Goal: Task Accomplishment & Management: Use online tool/utility

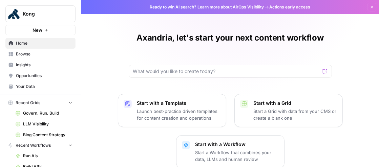
scroll to position [1, 0]
click at [36, 64] on span "Insights" at bounding box center [44, 64] width 57 height 6
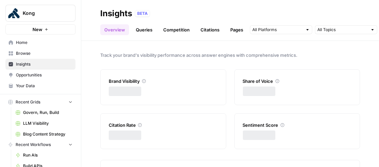
click at [37, 76] on span "Opportunities" at bounding box center [44, 75] width 57 height 6
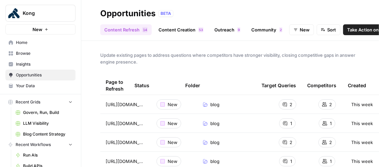
scroll to position [56, 0]
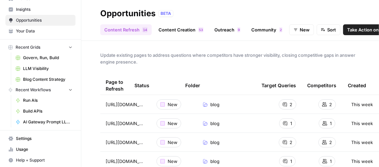
click at [33, 138] on span "Settings" at bounding box center [44, 139] width 57 height 6
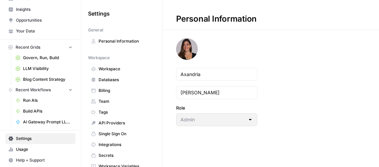
scroll to position [11, 0]
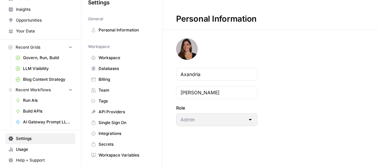
click at [116, 132] on span "Integrations" at bounding box center [125, 134] width 54 height 6
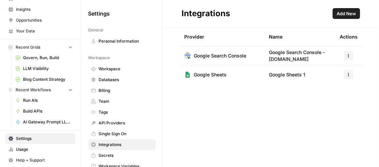
scroll to position [11, 0]
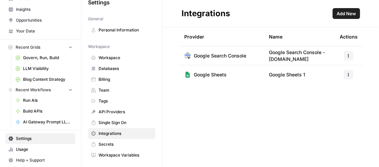
click at [123, 155] on span "Workspace Variables" at bounding box center [125, 155] width 54 height 6
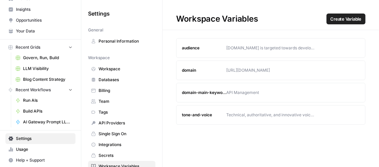
click at [114, 153] on span "Secrets" at bounding box center [125, 156] width 54 height 6
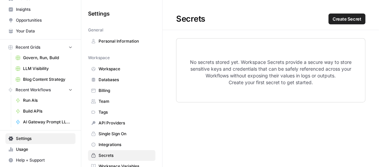
click at [118, 140] on link "Integrations" at bounding box center [121, 144] width 67 height 11
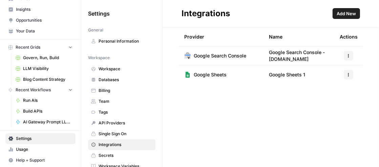
click at [120, 132] on span "Single Sign On" at bounding box center [125, 134] width 54 height 6
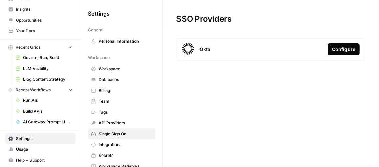
click at [120, 120] on span "API Providers" at bounding box center [125, 123] width 54 height 6
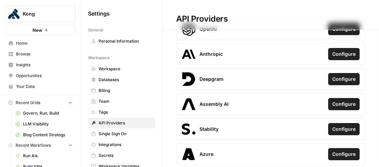
click at [34, 44] on span "Home" at bounding box center [44, 43] width 57 height 6
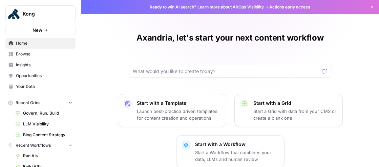
click at [46, 28] on icon "button" at bounding box center [46, 30] width 4 height 4
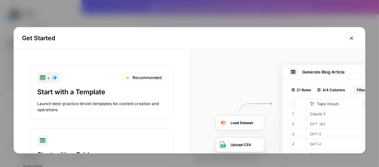
scroll to position [96, 0]
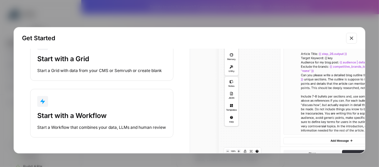
click at [96, 114] on div "Start with a Workflow" at bounding box center [101, 115] width 129 height 9
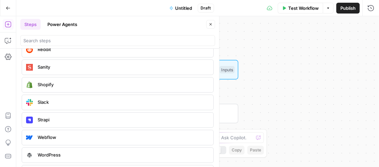
scroll to position [1382, 0]
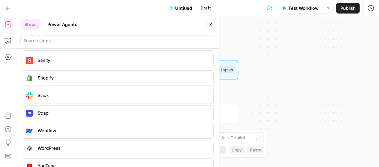
click at [73, 162] on span "YouTube" at bounding box center [123, 165] width 170 height 7
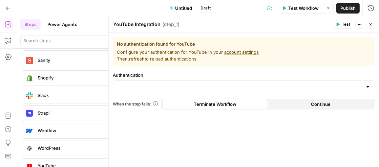
click at [286, 138] on div "No authentication found for YouTube Configure your authentication for YouTube i…" at bounding box center [244, 99] width 270 height 135
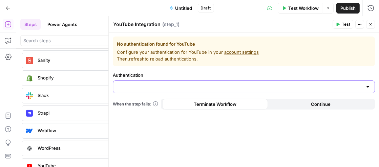
click at [142, 87] on input "Authentication" at bounding box center [239, 87] width 245 height 7
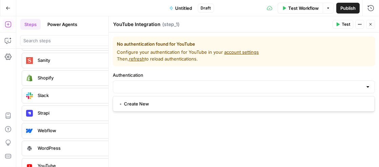
drag, startPoint x: 314, startPoint y: 134, endPoint x: 300, endPoint y: 136, distance: 14.4
click at [314, 134] on div "No authentication found for YouTube Configure your authentication for YouTube i…" at bounding box center [244, 99] width 270 height 135
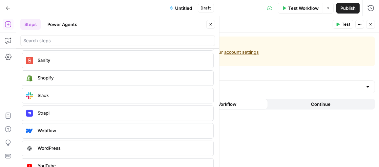
click at [212, 25] on icon "button" at bounding box center [211, 24] width 2 height 2
click at [212, 25] on div "Steps Power Agents Close Ai Prompt LLMs to create or analyze content Prompt LLM…" at bounding box center [117, 91] width 203 height 151
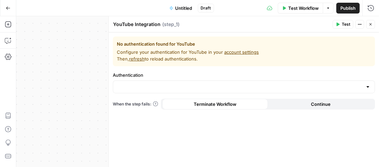
click at [372, 27] on button "Close" at bounding box center [370, 24] width 9 height 9
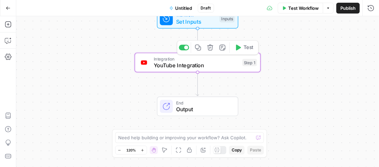
click at [163, 69] on span "YouTube Integration" at bounding box center [196, 65] width 85 height 8
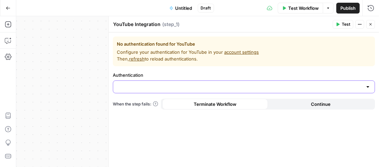
click at [162, 84] on input "Authentication" at bounding box center [239, 87] width 245 height 7
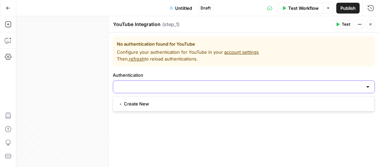
click at [162, 84] on input "Authentication" at bounding box center [239, 87] width 245 height 7
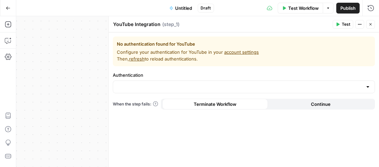
drag, startPoint x: 151, startPoint y: 52, endPoint x: 206, endPoint y: 52, distance: 55.5
click at [201, 52] on span "Configure your authentication for YouTube in your account settings Then, refres…" at bounding box center [244, 56] width 254 height 14
drag, startPoint x: 209, startPoint y: 54, endPoint x: 230, endPoint y: 52, distance: 21.4
click at [209, 53] on span "Configure your authentication for YouTube in your account settings Then, refres…" at bounding box center [244, 56] width 254 height 14
click at [233, 52] on link "account settings" at bounding box center [241, 51] width 35 height 5
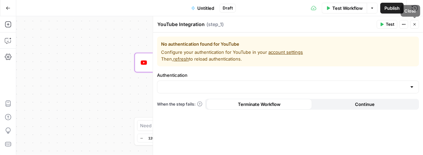
click at [418, 24] on button "Close" at bounding box center [414, 24] width 9 height 9
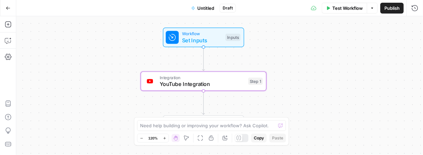
drag, startPoint x: 257, startPoint y: 101, endPoint x: 261, endPoint y: 113, distance: 13.0
click at [261, 113] on div "Workflow Set Inputs Inputs Integration YouTube Integration Step 1 End Output" at bounding box center [219, 85] width 407 height 139
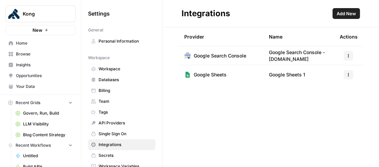
scroll to position [11, 0]
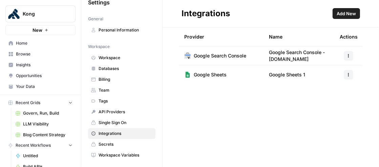
click at [349, 13] on span "Add New" at bounding box center [345, 13] width 19 height 7
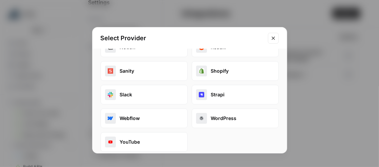
scroll to position [96, 0]
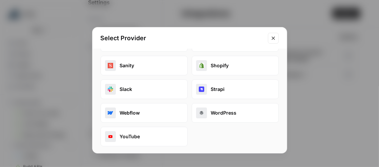
click at [149, 136] on button "YouTube" at bounding box center [144, 137] width 87 height 20
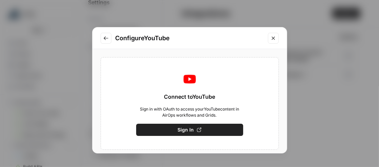
click at [179, 130] on span "Sign In" at bounding box center [186, 130] width 16 height 7
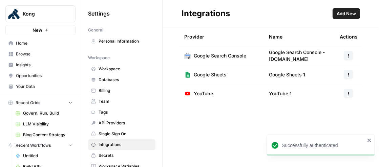
click at [288, 95] on span "YouTube 1" at bounding box center [280, 93] width 23 height 7
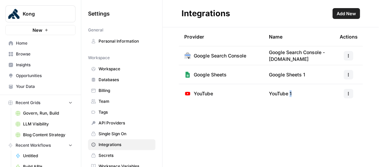
drag, startPoint x: 289, startPoint y: 94, endPoint x: 295, endPoint y: 94, distance: 5.8
click at [295, 94] on td "YouTube 1" at bounding box center [298, 93] width 71 height 19
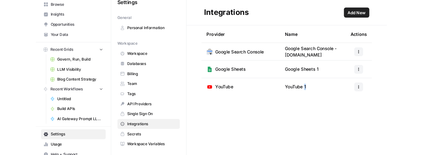
scroll to position [56, 0]
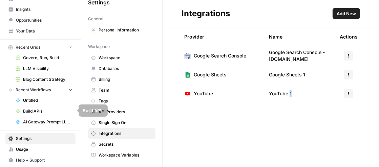
click at [39, 98] on span "Untitled" at bounding box center [47, 100] width 49 height 6
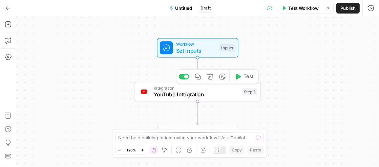
click at [185, 94] on span "YouTube Integration" at bounding box center [196, 94] width 85 height 8
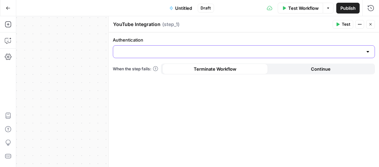
click at [219, 53] on input "Authentication" at bounding box center [239, 51] width 245 height 7
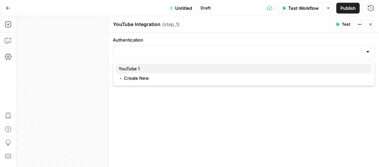
click at [174, 70] on span "YouTube 1" at bounding box center [242, 68] width 248 height 7
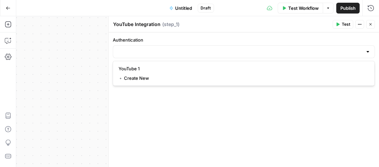
type input "YouTube 1"
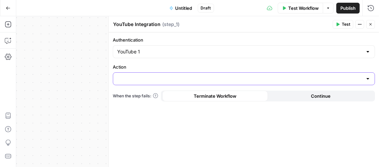
click at [177, 77] on input "Action" at bounding box center [239, 78] width 245 height 7
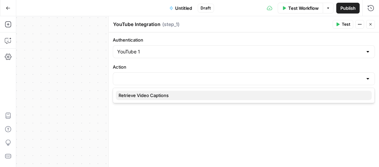
click at [174, 95] on span "Retrieve Video Captions" at bounding box center [242, 95] width 248 height 7
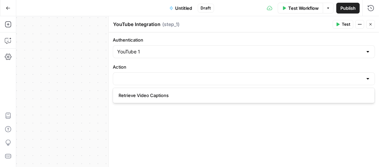
type input "Retrieve Video Captions"
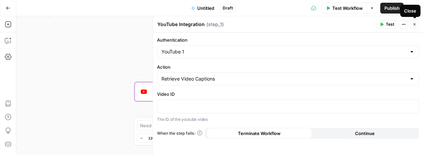
click at [378, 23] on button "Close" at bounding box center [414, 24] width 9 height 9
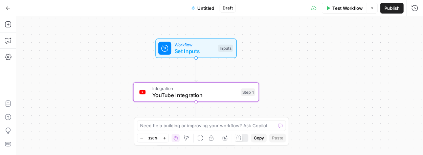
click at [213, 94] on span "YouTube Integration" at bounding box center [194, 95] width 85 height 8
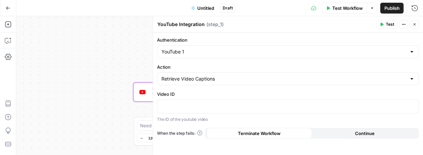
drag, startPoint x: 186, startPoint y: 94, endPoint x: 159, endPoint y: 93, distance: 27.4
click at [156, 93] on div "YouTube Integration YouTube Integration ( step_1 ) Test Actions Close Authentic…" at bounding box center [288, 85] width 270 height 139
click at [188, 93] on label "Video ID" at bounding box center [288, 94] width 262 height 7
click at [6, 8] on icon "button" at bounding box center [8, 8] width 5 height 5
